Goal: Find specific page/section: Find specific page/section

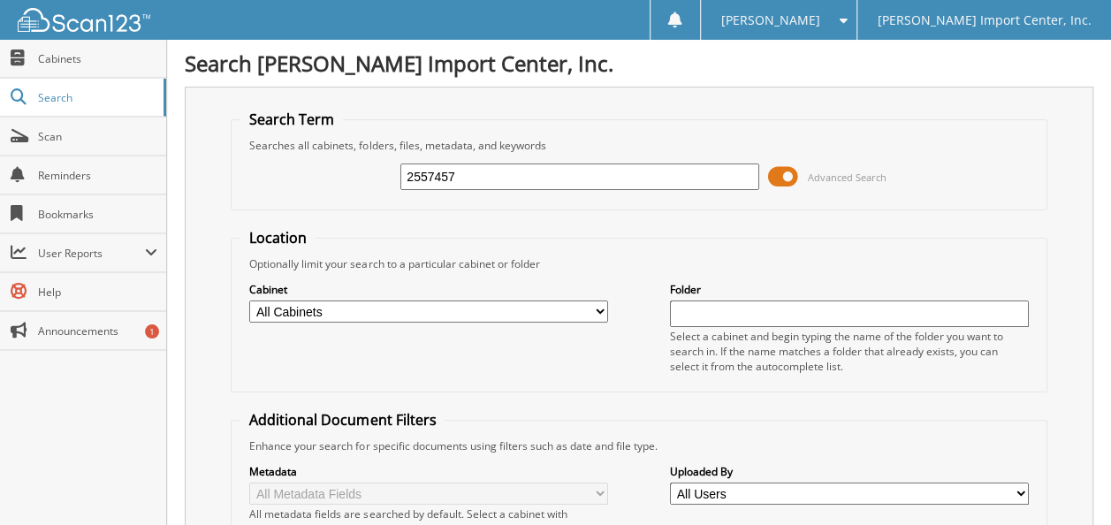
type input "2557457"
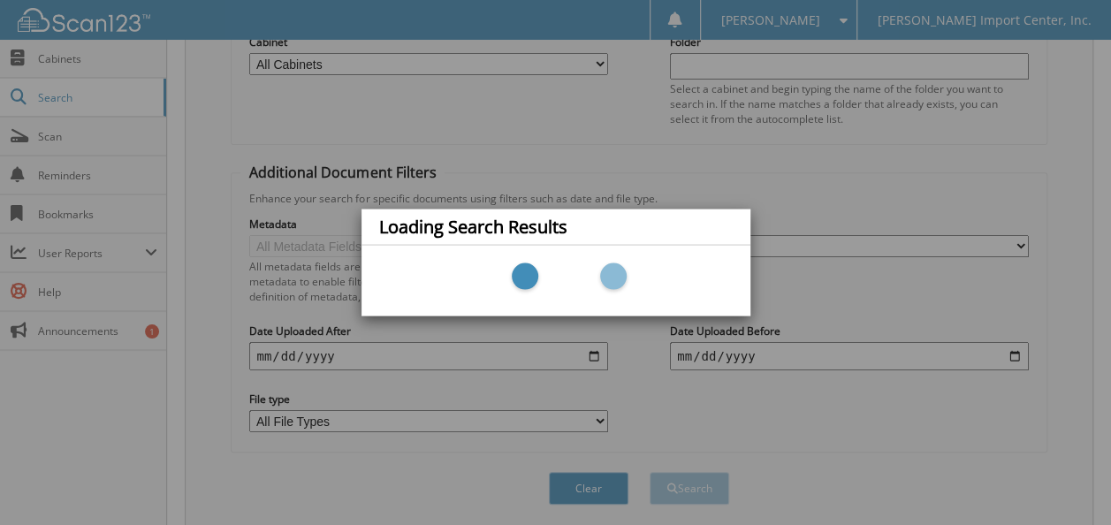
scroll to position [288, 0]
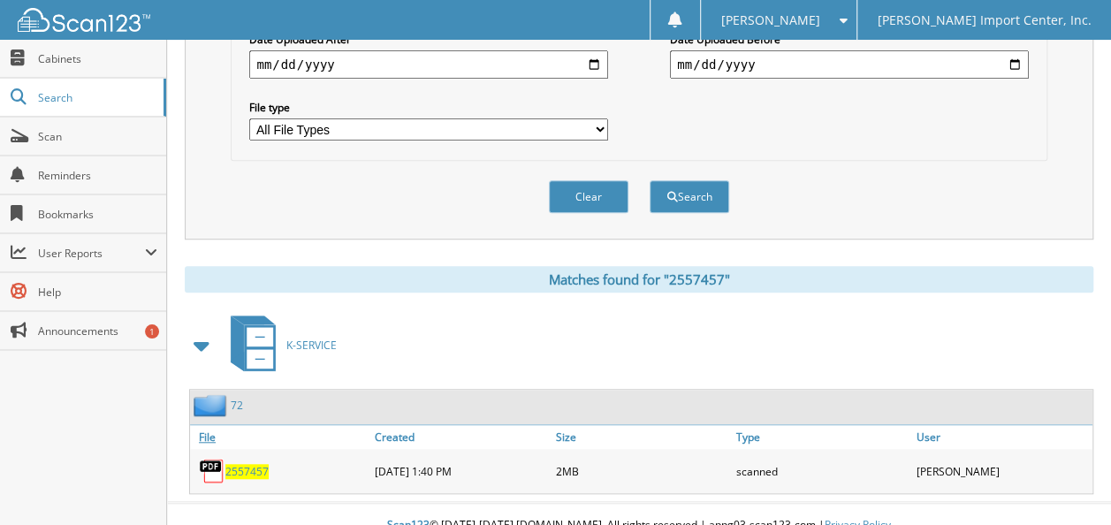
scroll to position [541, 0]
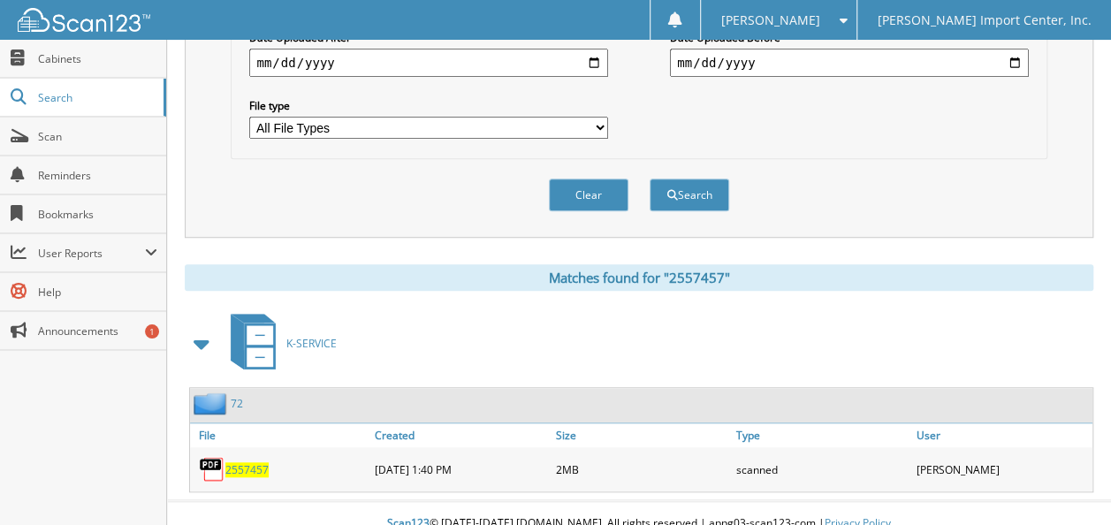
click at [248, 462] on span "2557457" at bounding box center [246, 469] width 43 height 15
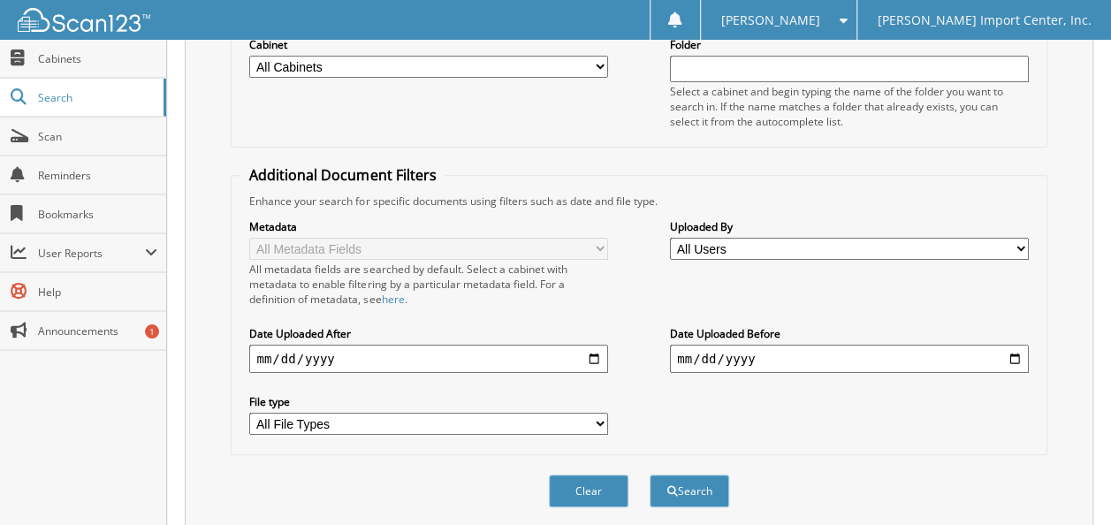
scroll to position [0, 0]
